Goal: Check status: Check status

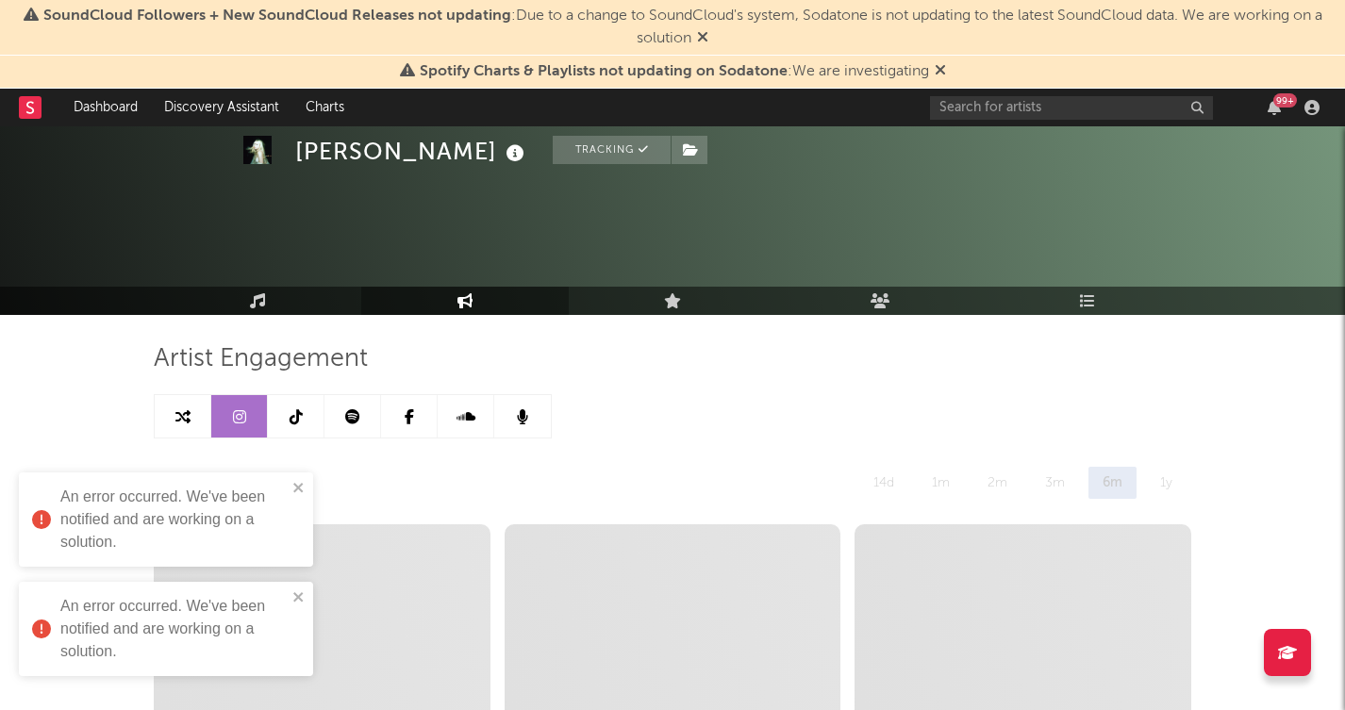
select select "6m"
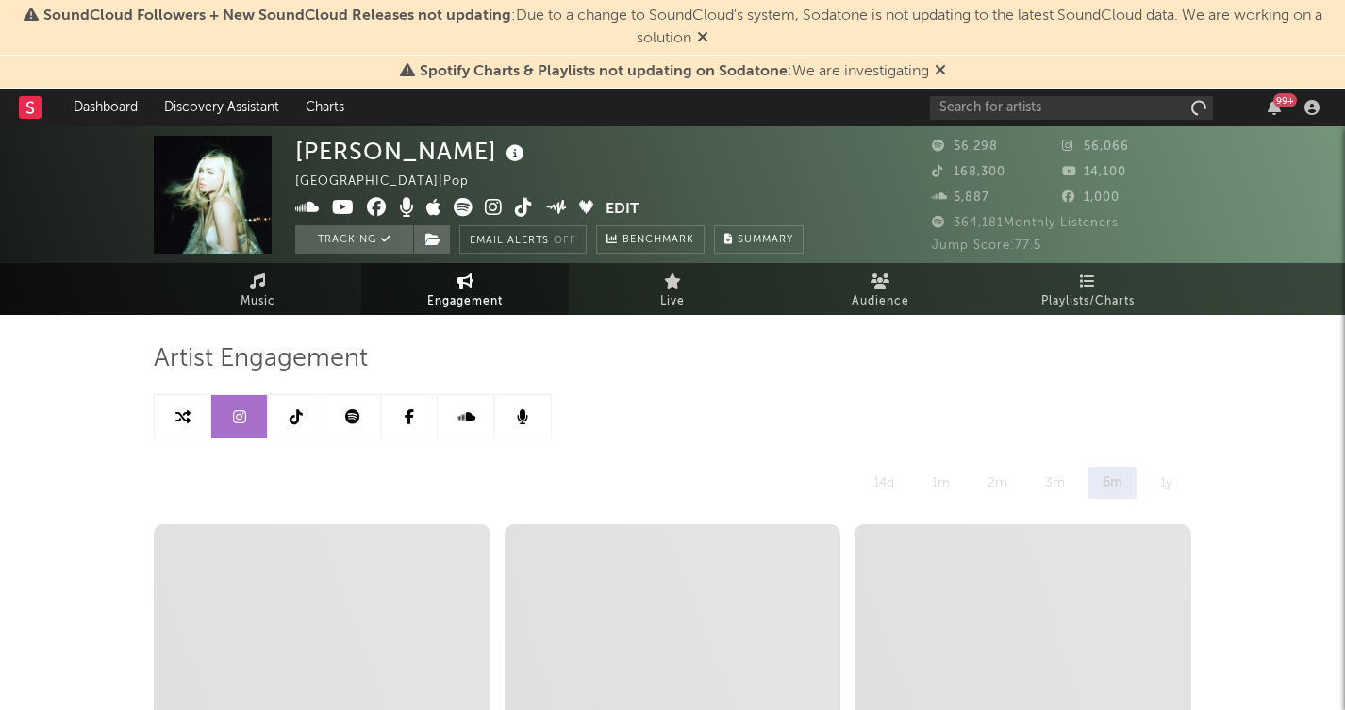
select select "6m"
click at [298, 421] on icon at bounding box center [296, 416] width 13 height 15
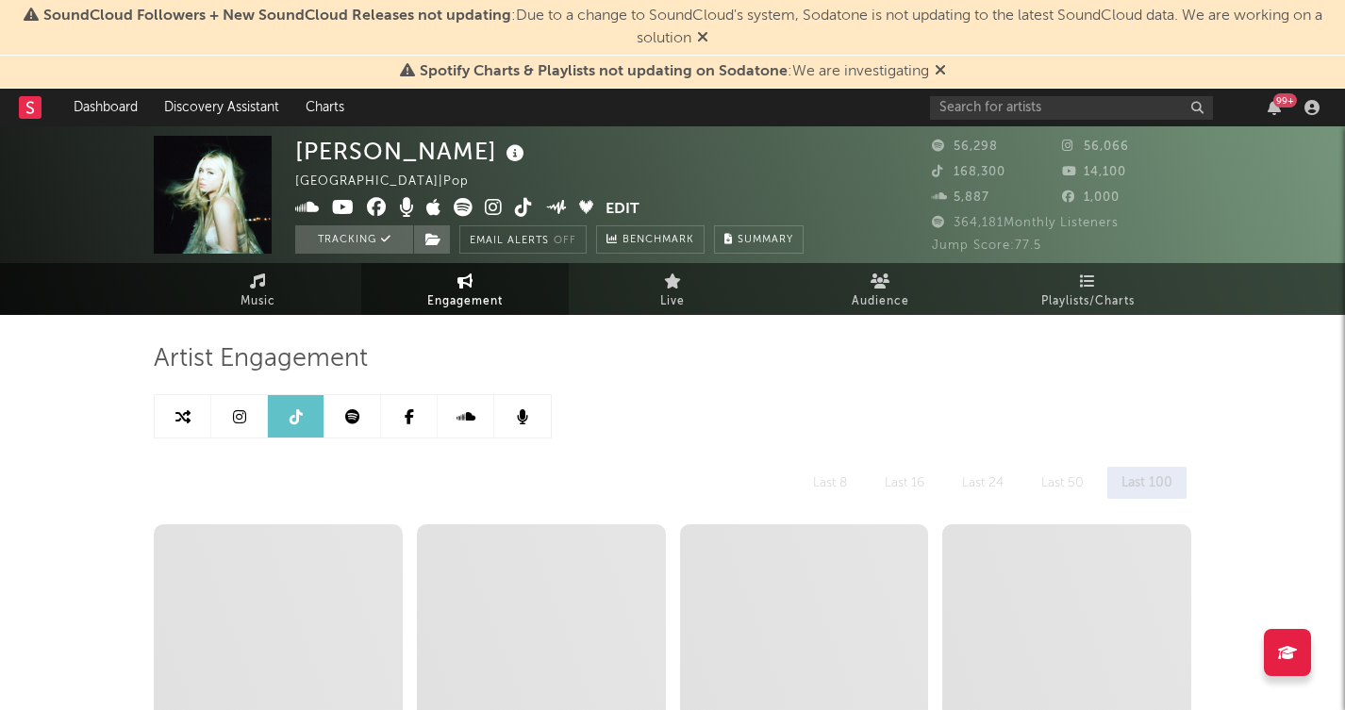
select select "6m"
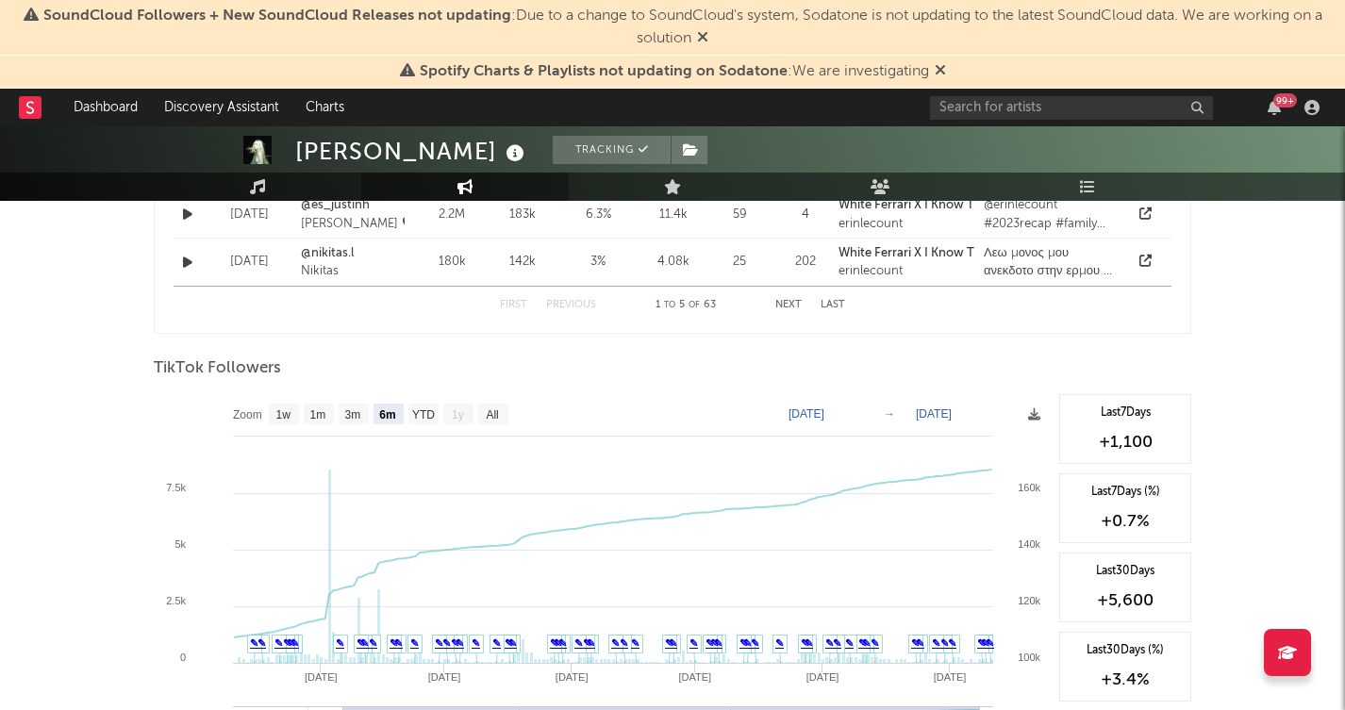
scroll to position [1693, 0]
